Goal: Task Accomplishment & Management: Use online tool/utility

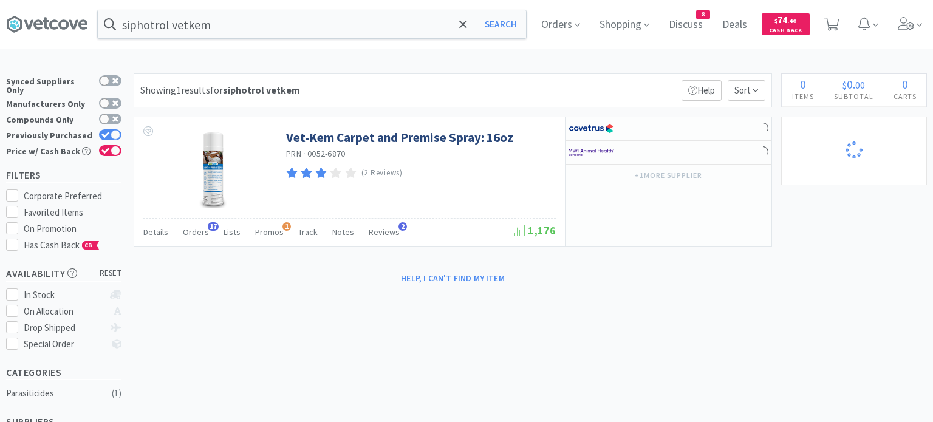
select select "1"
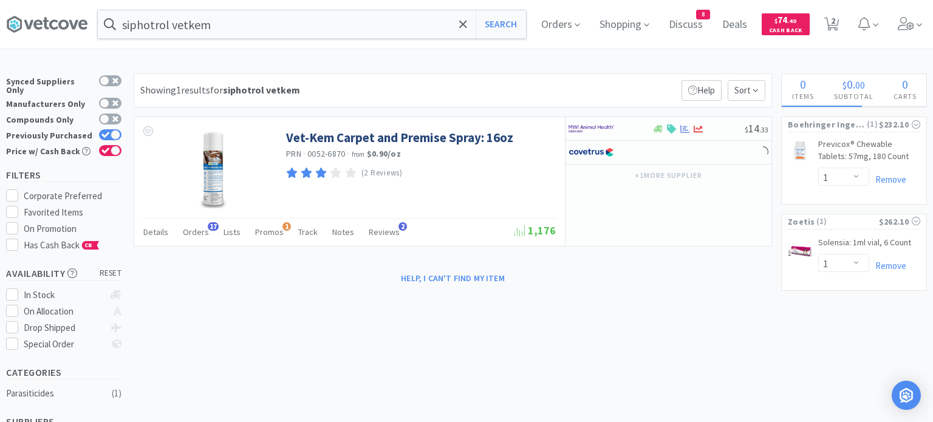
select select "2"
select select "1"
select select "2"
select select "5"
select select "1"
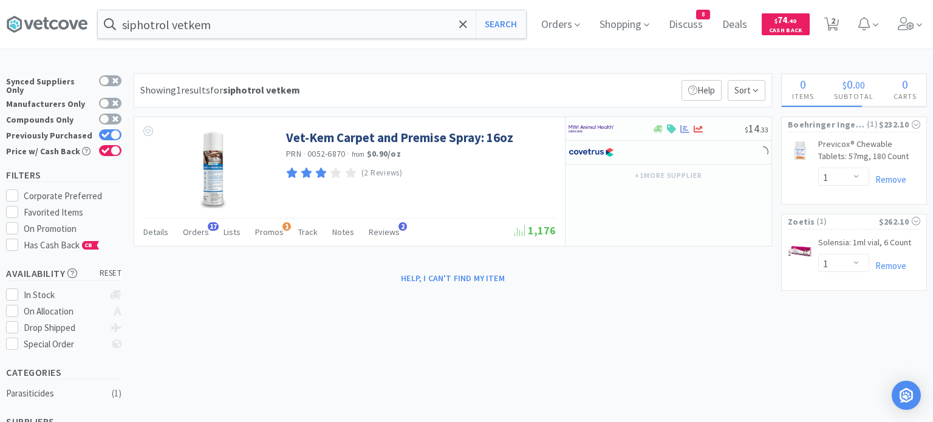
select select "1"
select select "10"
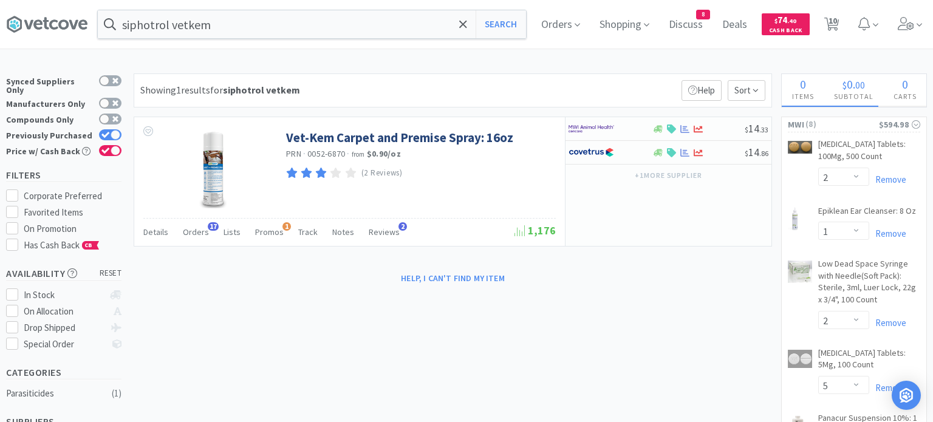
select select "1"
select select "8"
select select "4"
select select "1"
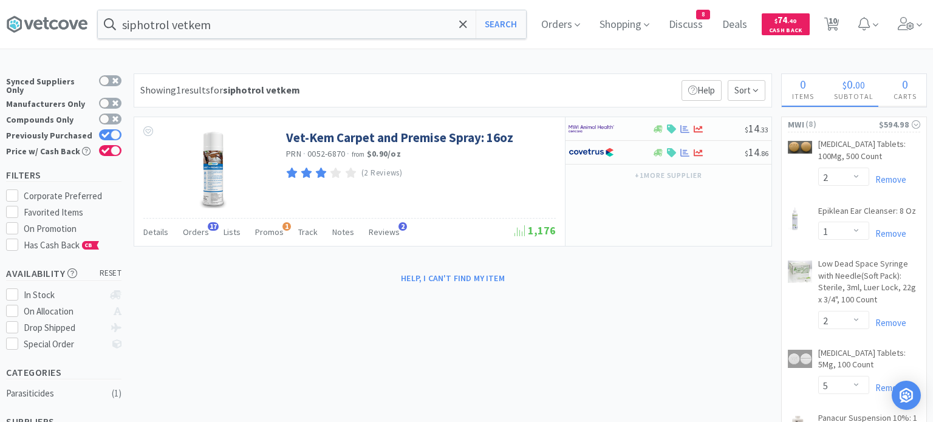
select select "2"
select select "3"
select select "20"
select select "1"
select select "2"
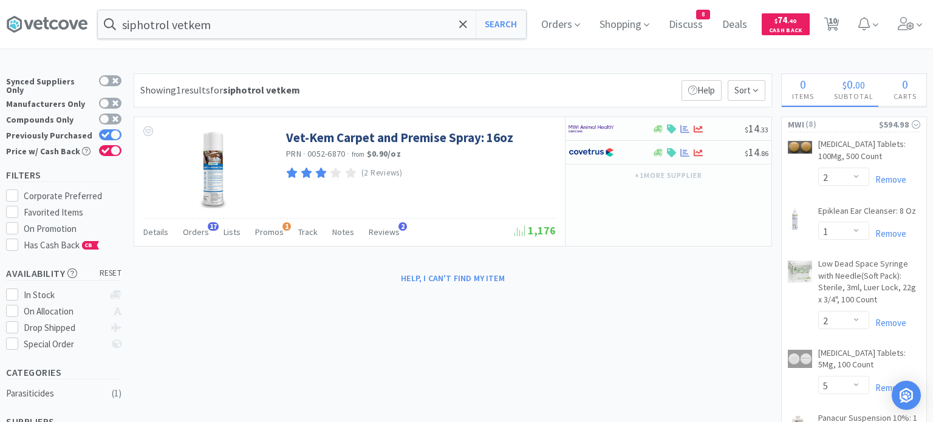
select select "3"
select select "1"
select select "4"
select select "1"
select select "2"
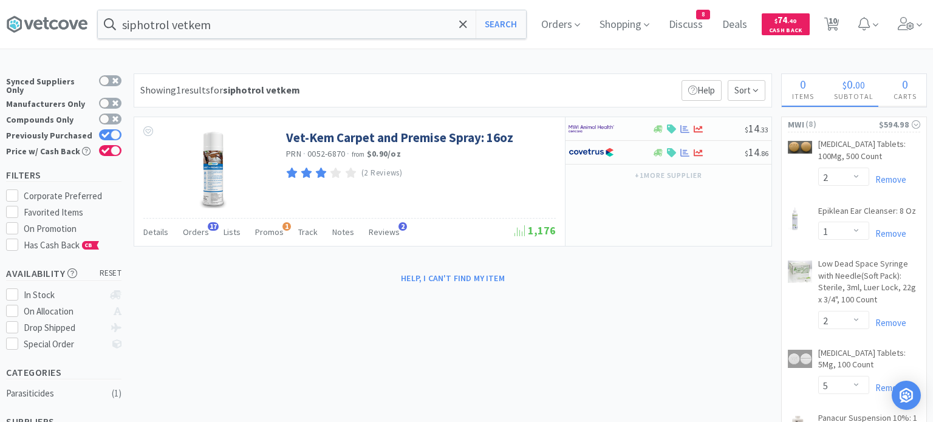
select select "2"
select select "5"
select select "3"
select select "6"
select select "1"
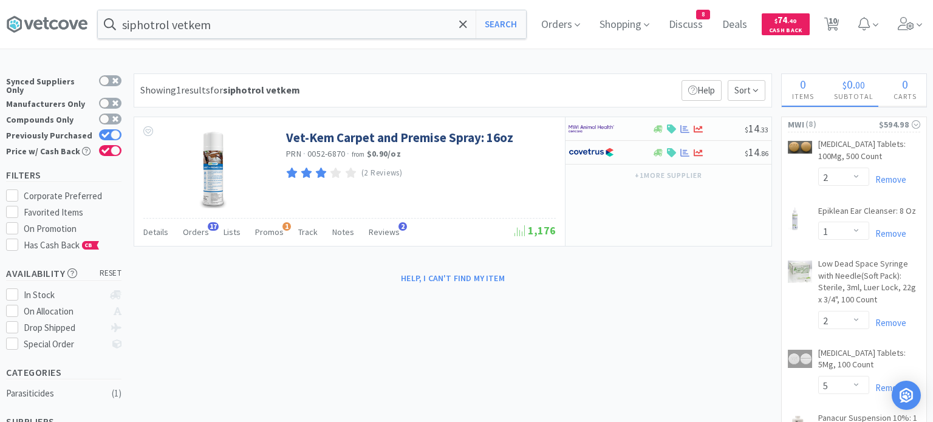
select select "1"
select select "4"
select select "6"
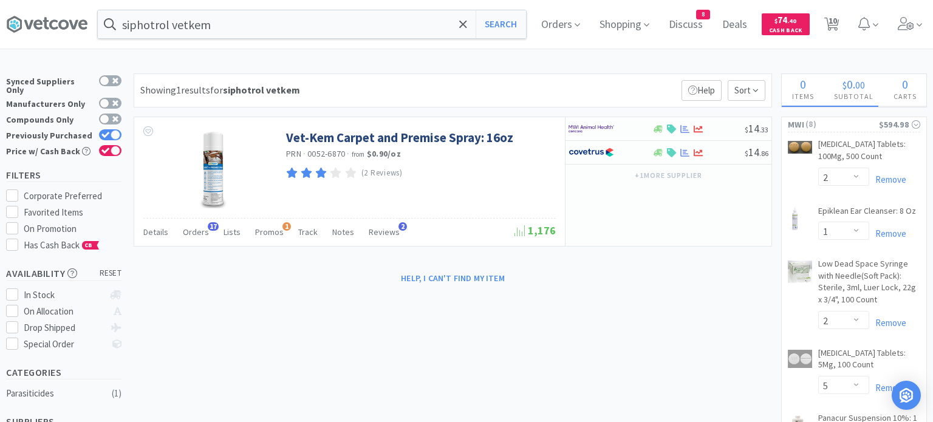
select select "1"
select select "2"
select select "3"
select select "2"
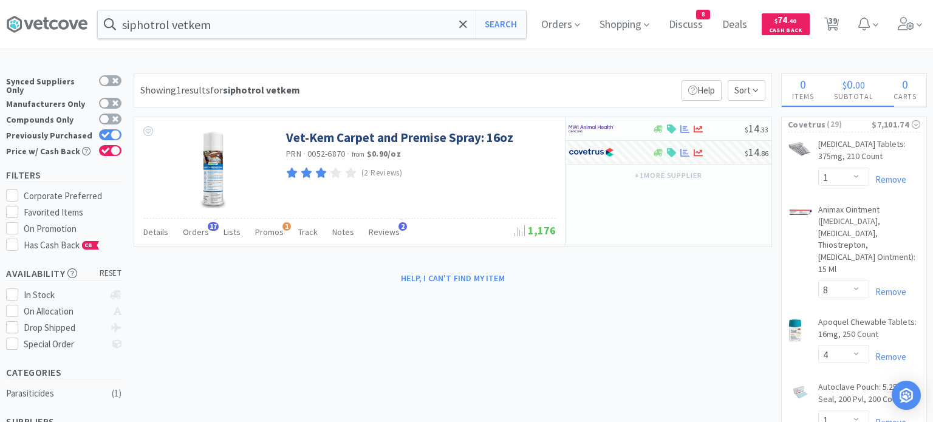
select select "2"
select select "3"
select select "2"
